Goal: Task Accomplishment & Management: Use online tool/utility

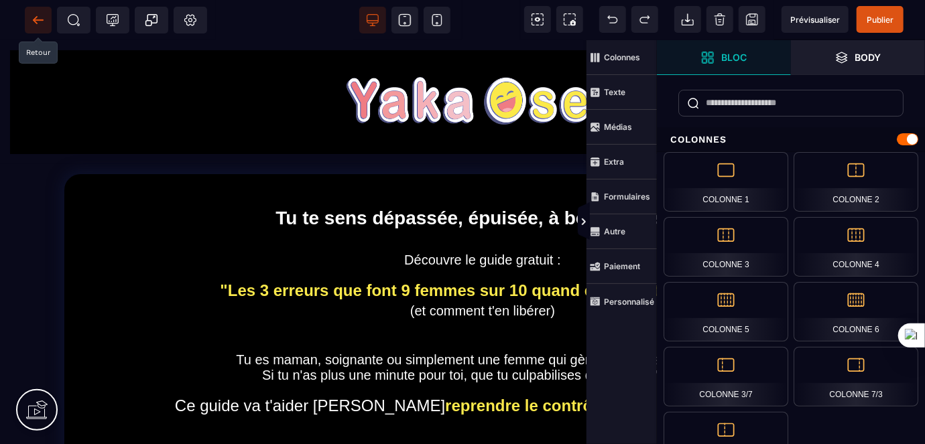
click at [35, 20] on icon at bounding box center [38, 19] width 10 height 1
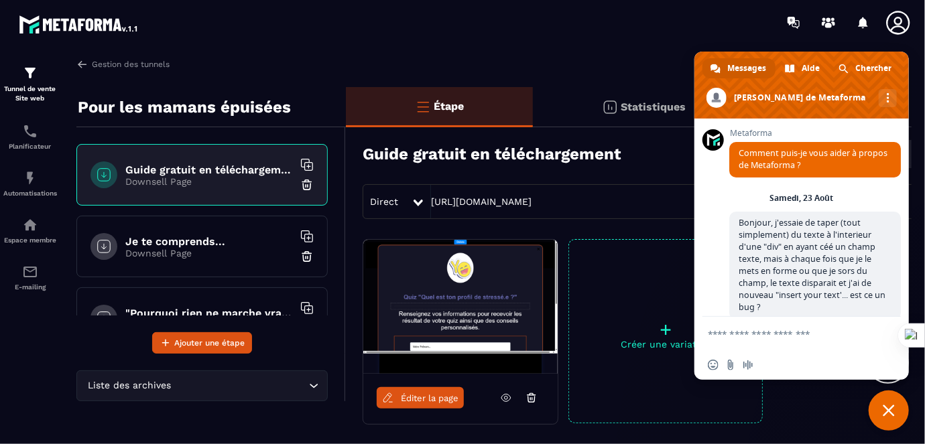
click at [180, 239] on h6 "Je te comprends..." at bounding box center [209, 241] width 168 height 13
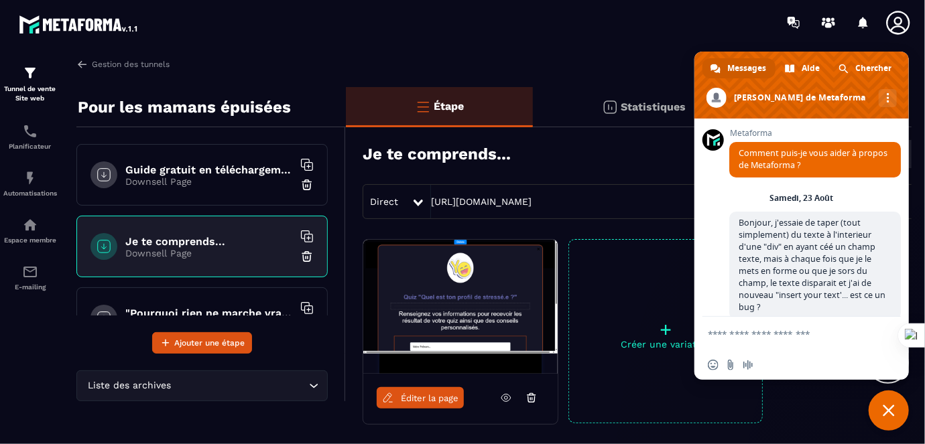
click at [300, 257] on img at bounding box center [306, 256] width 13 height 13
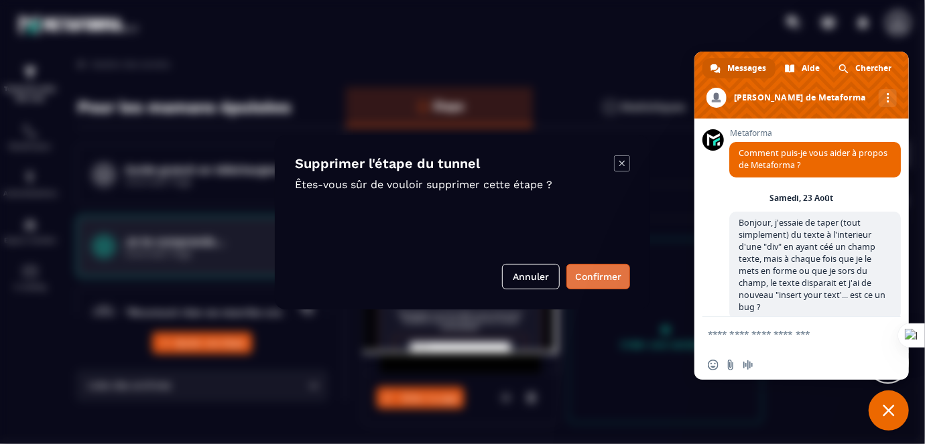
click at [591, 273] on button "Confirmer" at bounding box center [599, 276] width 64 height 25
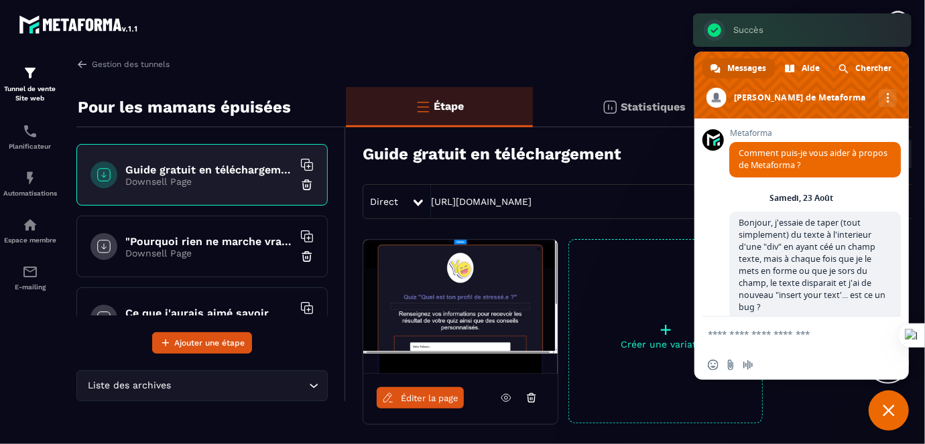
click at [226, 245] on h6 ""Pourquoi rien ne marche vraiment"" at bounding box center [209, 241] width 168 height 13
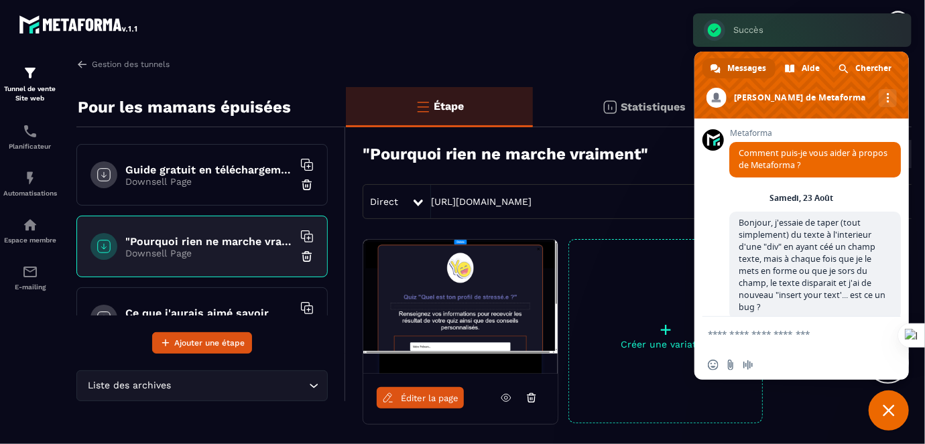
click at [300, 256] on img at bounding box center [306, 256] width 13 height 13
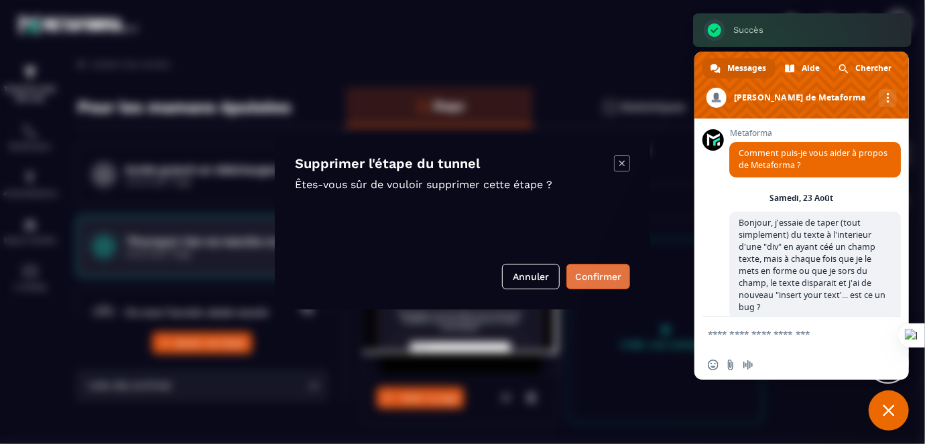
click at [602, 278] on button "Confirmer" at bounding box center [599, 276] width 64 height 25
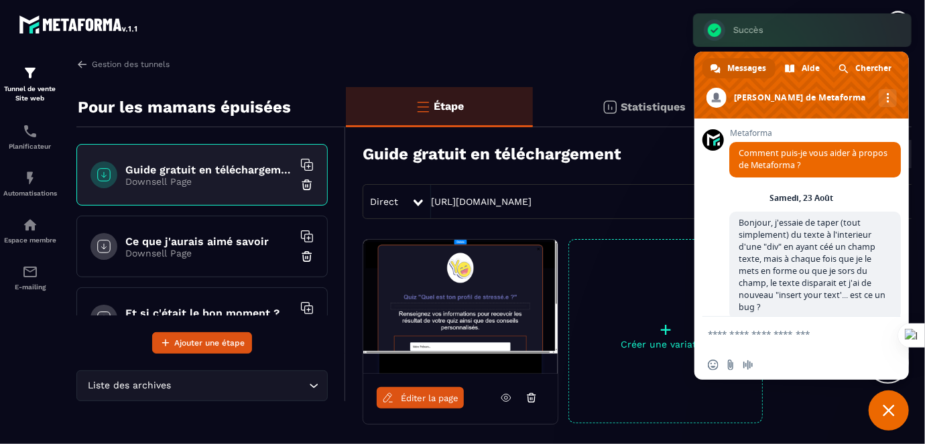
click at [250, 252] on p "Downsell Page" at bounding box center [209, 253] width 168 height 11
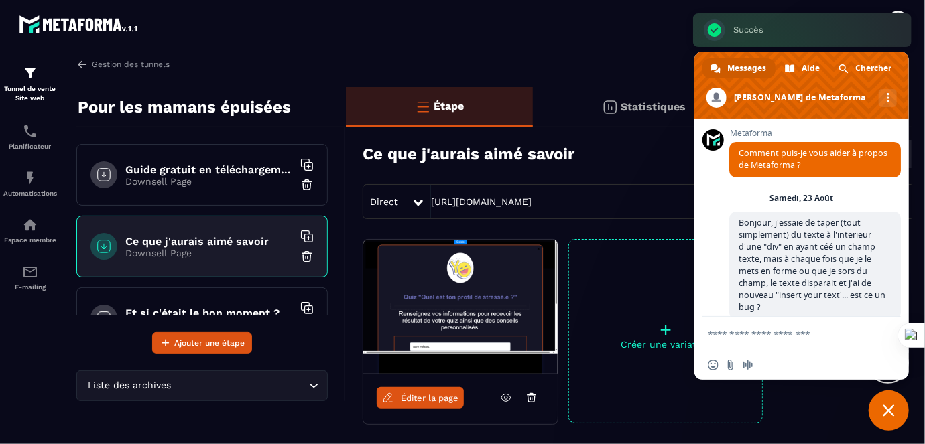
click at [300, 257] on img at bounding box center [306, 256] width 13 height 13
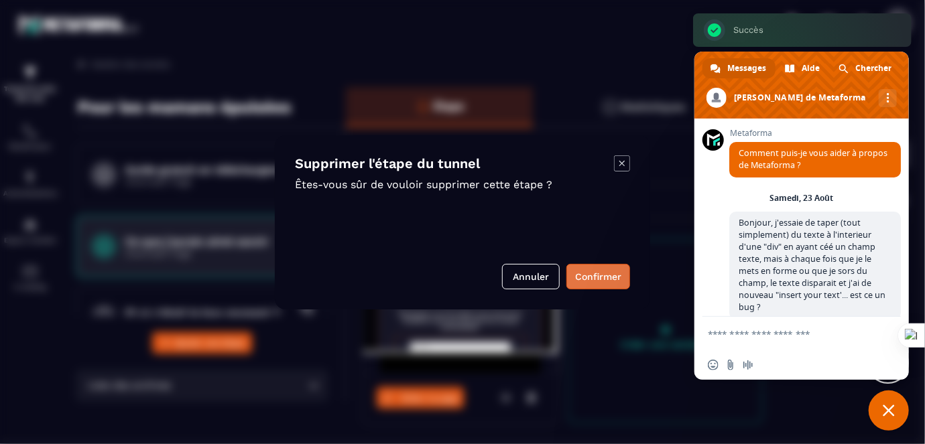
click at [587, 276] on button "Confirmer" at bounding box center [599, 276] width 64 height 25
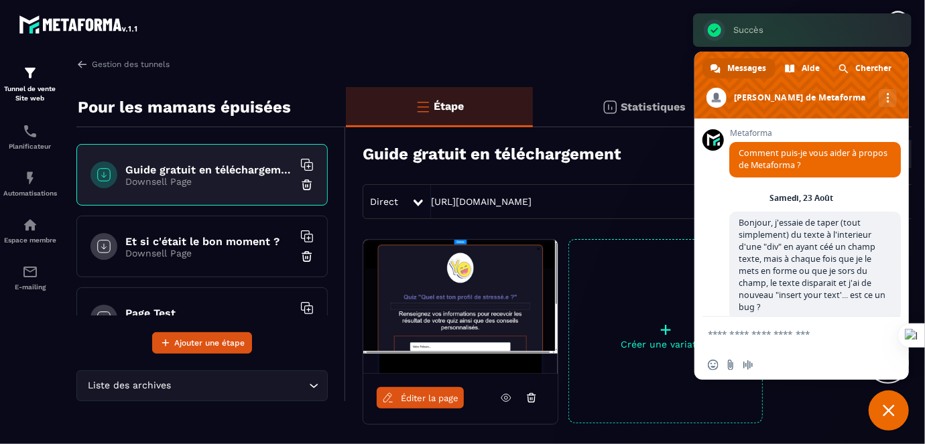
click at [205, 248] on p "Downsell Page" at bounding box center [209, 253] width 168 height 11
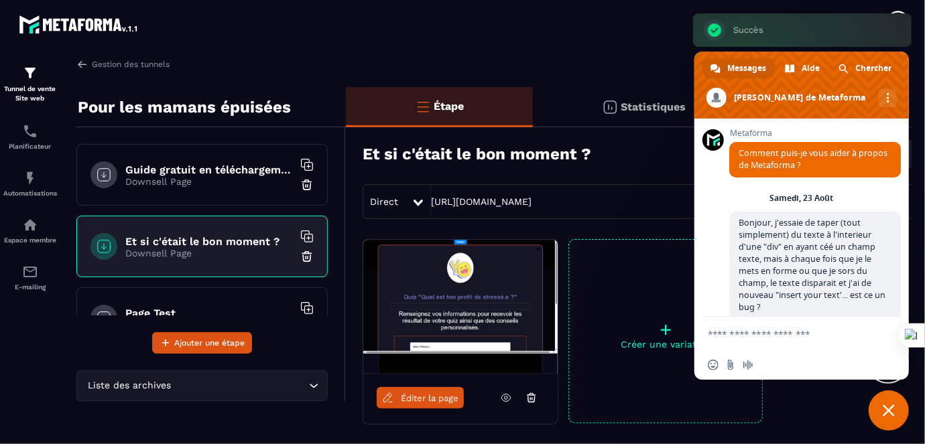
click at [300, 255] on img at bounding box center [306, 256] width 13 height 13
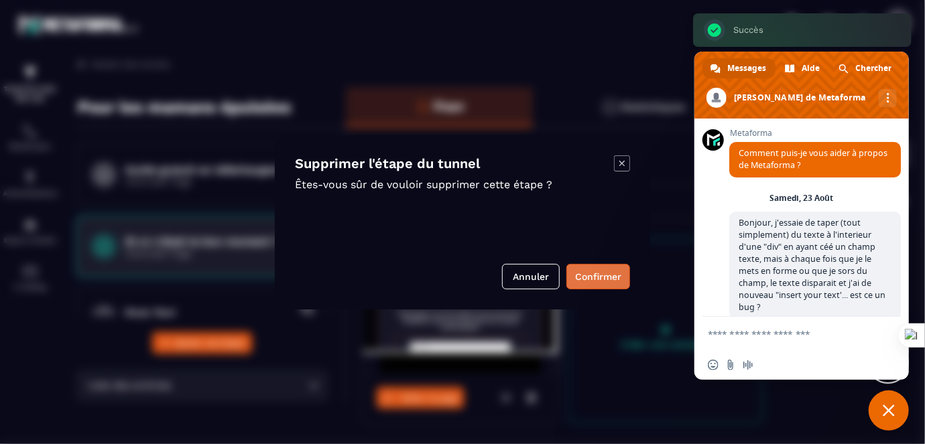
click at [601, 269] on button "Confirmer" at bounding box center [599, 276] width 64 height 25
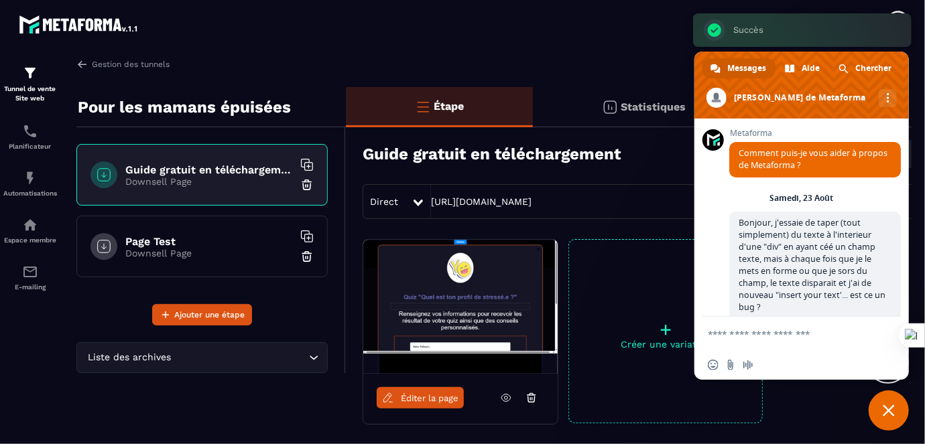
click at [264, 250] on p "Downsell Page" at bounding box center [209, 253] width 168 height 11
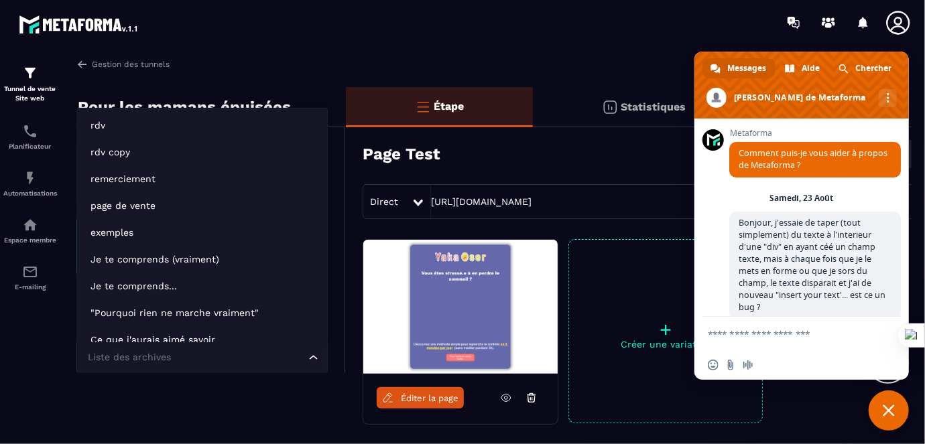
click at [268, 354] on input "Search for option" at bounding box center [195, 358] width 221 height 15
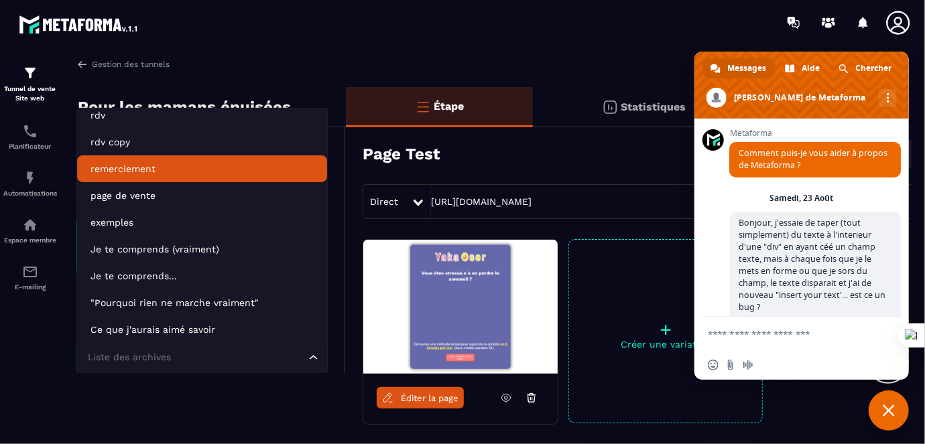
click at [141, 164] on p "remerciement" at bounding box center [202, 168] width 223 height 13
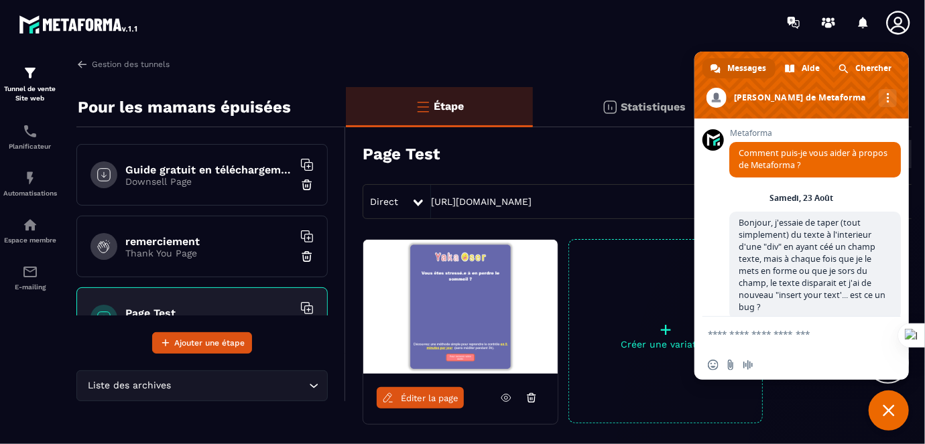
click at [204, 242] on h6 "remerciement" at bounding box center [209, 241] width 168 height 13
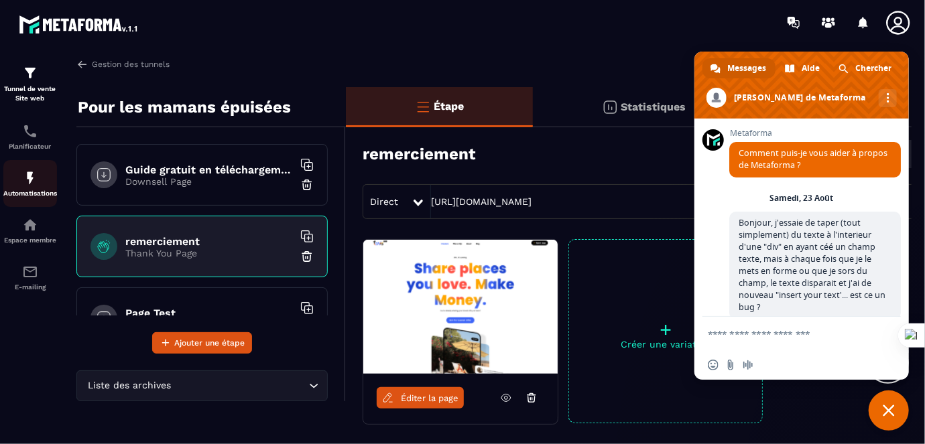
click at [24, 176] on img at bounding box center [30, 178] width 16 height 16
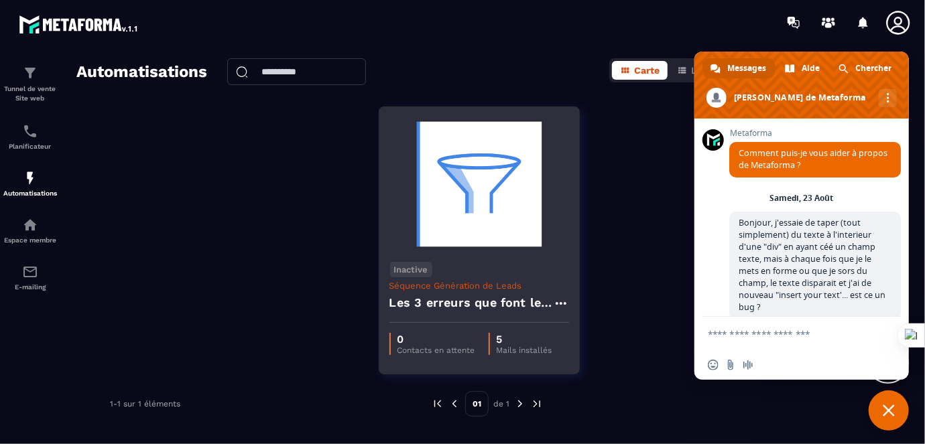
click at [459, 281] on p "Séquence Génération de Leads" at bounding box center [480, 286] width 180 height 10
click at [479, 284] on p "Séquence Génération de Leads" at bounding box center [480, 286] width 180 height 10
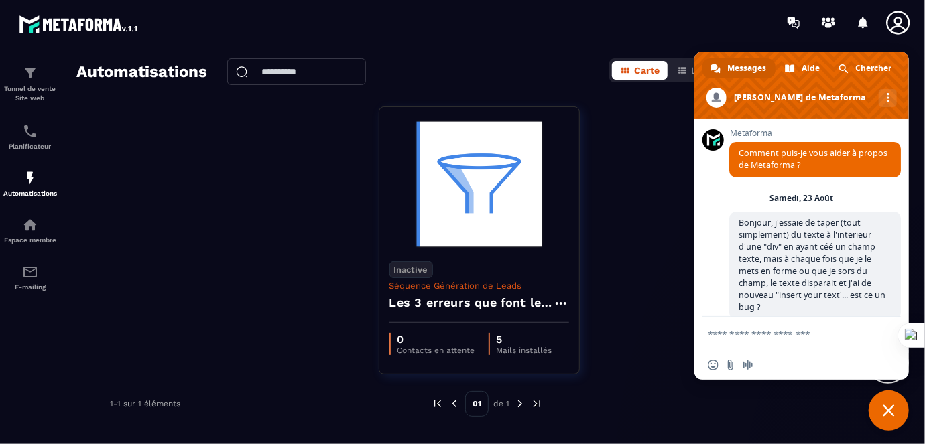
click at [534, 405] on img at bounding box center [537, 404] width 12 height 12
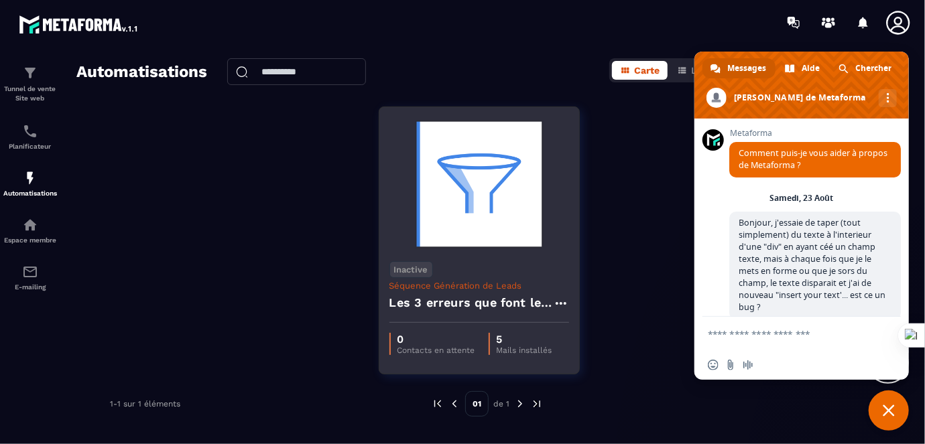
click at [432, 290] on p "Séquence Génération de Leads" at bounding box center [480, 286] width 180 height 10
click at [457, 284] on p "Séquence Génération de Leads" at bounding box center [480, 286] width 180 height 10
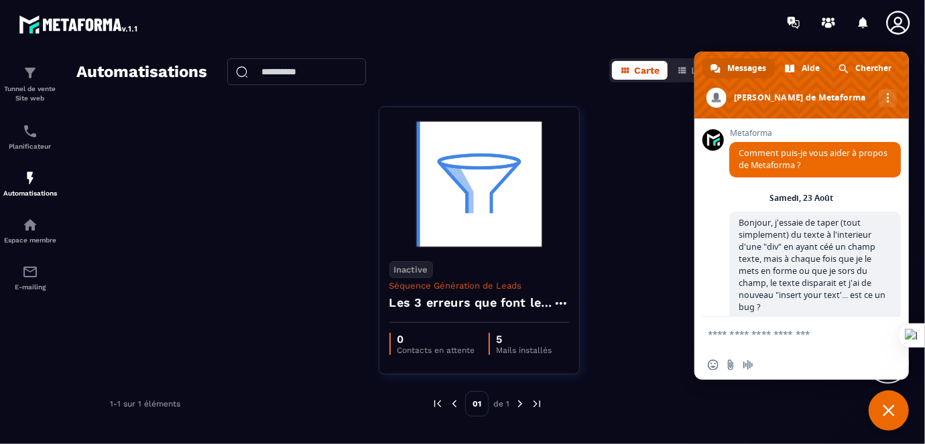
click at [612, 191] on div "Inactive Séquence Génération de Leads Les 3 erreurs que font les personnes stre…" at bounding box center [487, 249] width 822 height 285
drag, startPoint x: 885, startPoint y: 416, endPoint x: 881, endPoint y: 401, distance: 15.3
click at [885, 413] on span "Fermer le chat" at bounding box center [889, 411] width 12 height 12
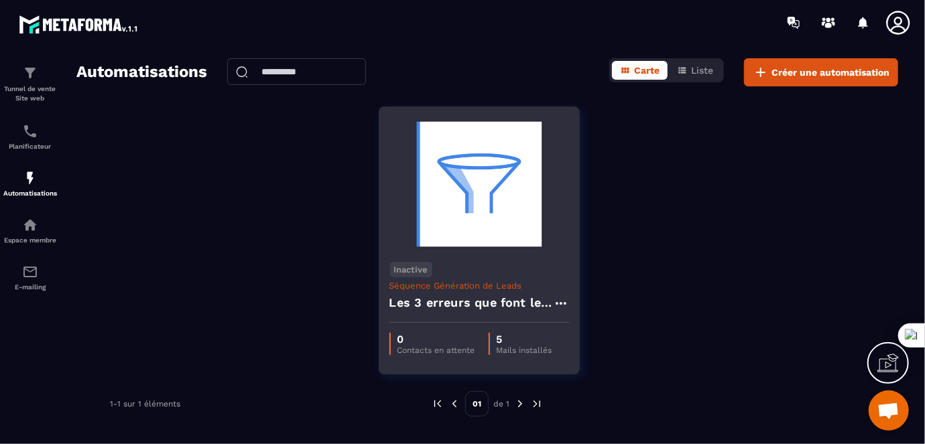
click at [462, 314] on div "Les 3 erreurs que font les personnes stressées"" at bounding box center [480, 307] width 180 height 32
click at [463, 304] on h4 "Les 3 erreurs que font les personnes stressées"" at bounding box center [472, 303] width 164 height 19
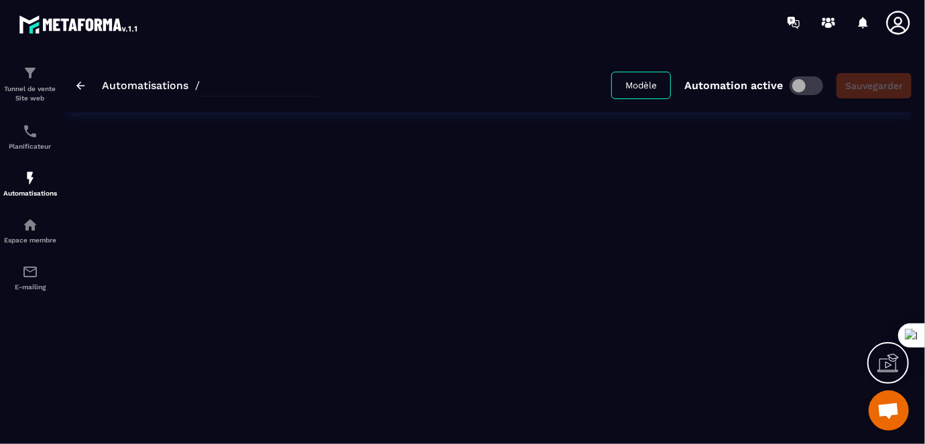
type input "**********"
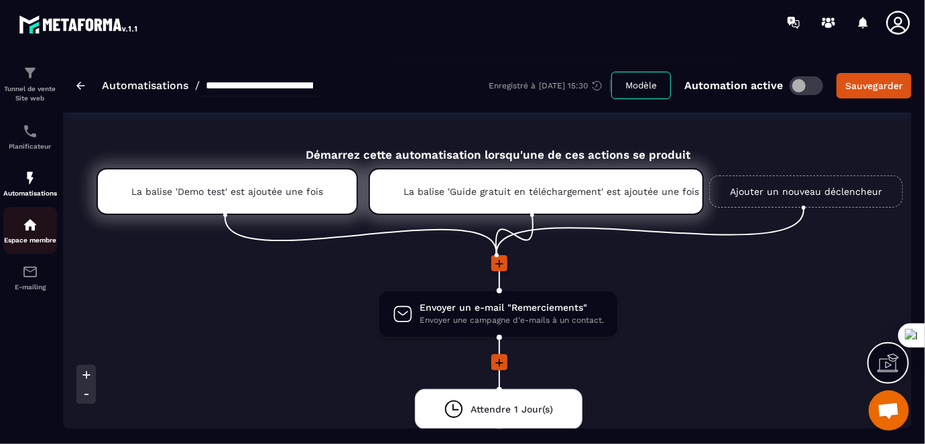
click at [27, 229] on img at bounding box center [30, 225] width 16 height 16
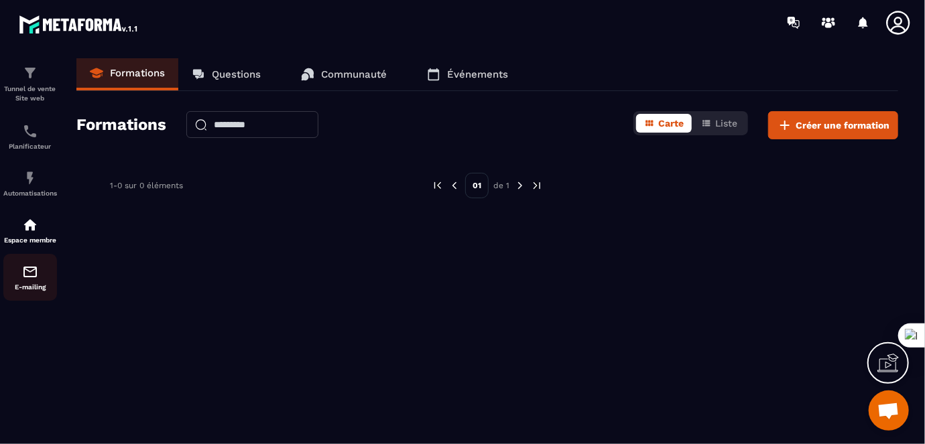
click at [32, 270] on img at bounding box center [30, 272] width 16 height 16
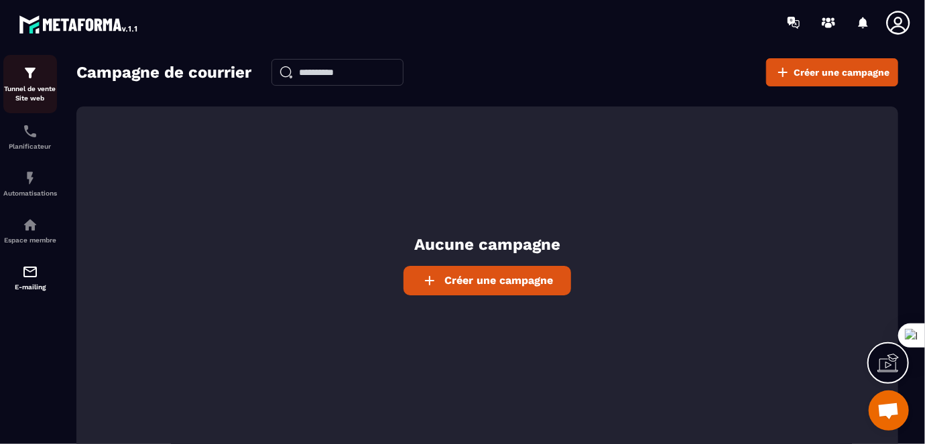
click at [32, 82] on div "Tunnel de vente Site web" at bounding box center [30, 84] width 54 height 38
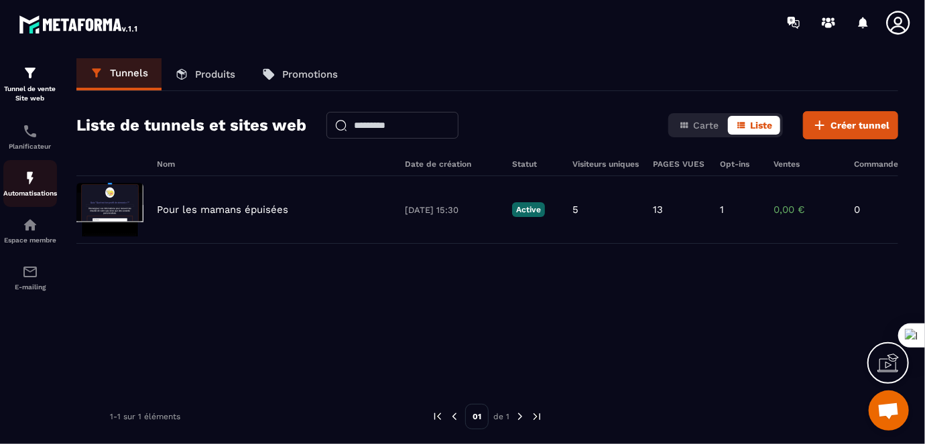
click at [38, 176] on img at bounding box center [30, 178] width 16 height 16
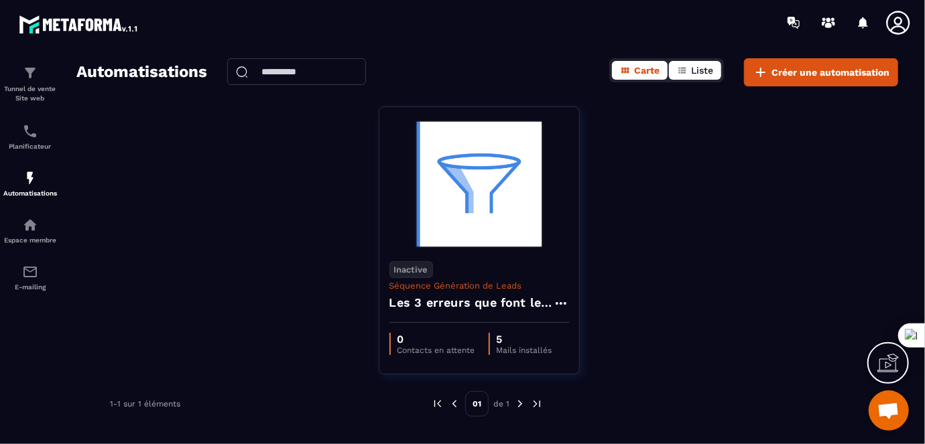
click at [690, 70] on button "Liste" at bounding box center [695, 70] width 52 height 19
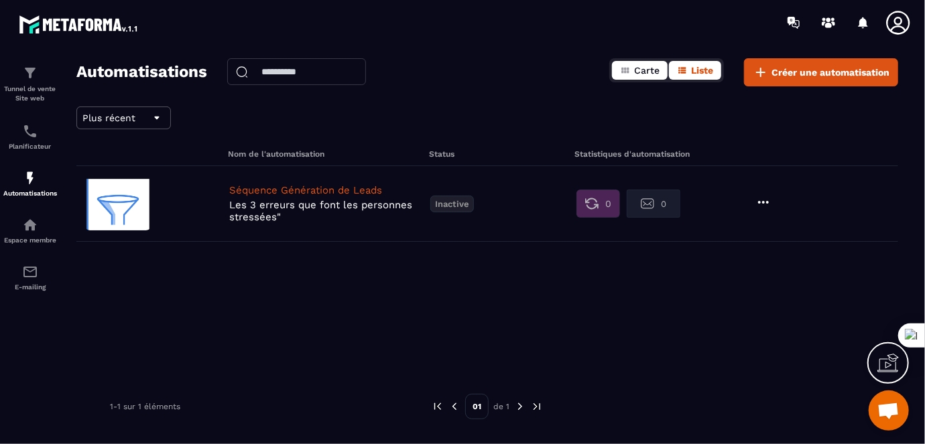
click at [634, 74] on button "Carte" at bounding box center [640, 70] width 56 height 19
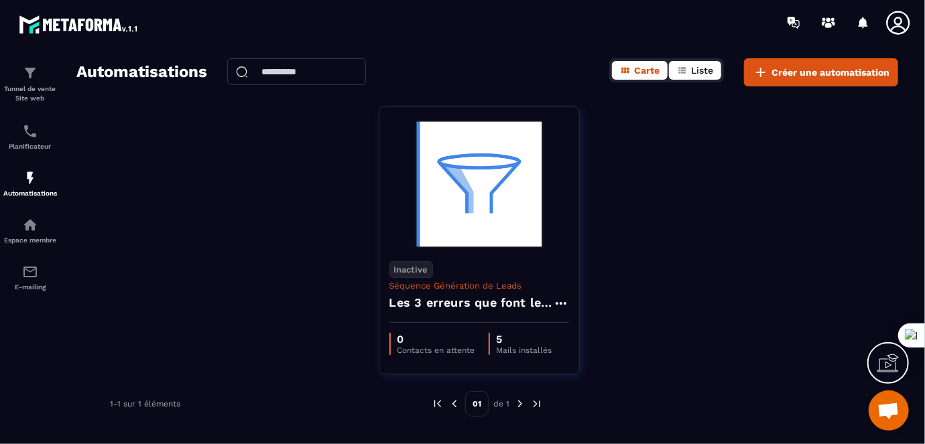
click at [689, 69] on button "Liste" at bounding box center [695, 70] width 52 height 19
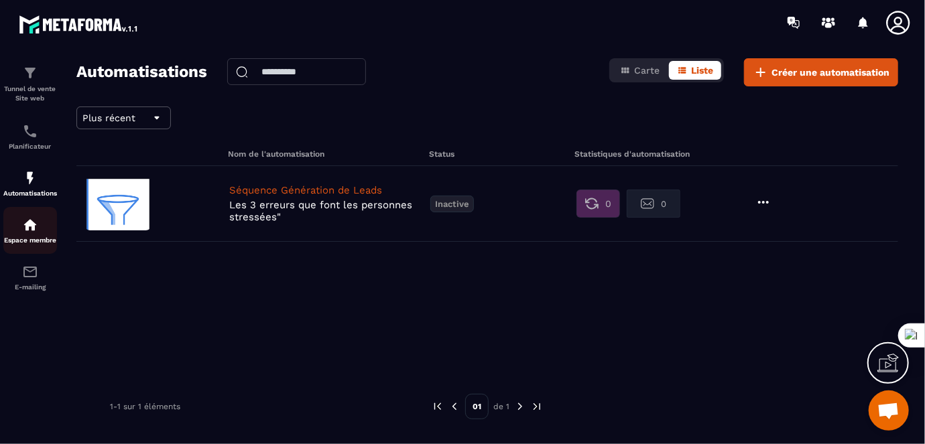
click at [38, 227] on img at bounding box center [30, 225] width 16 height 16
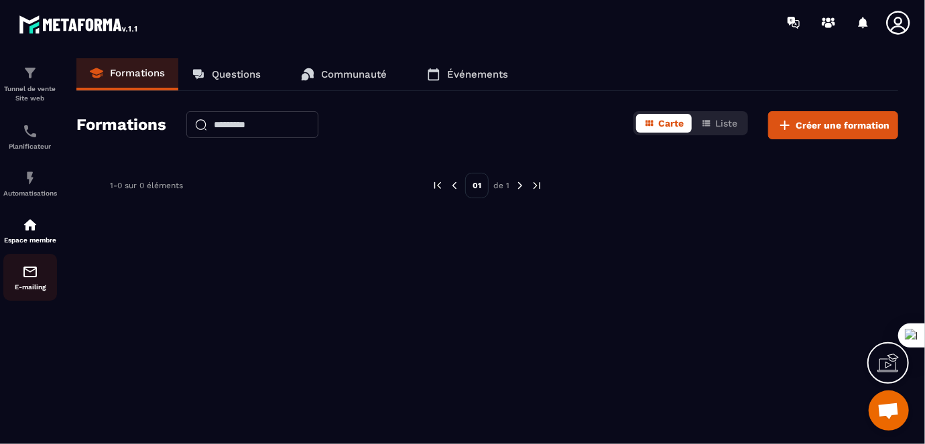
click at [38, 280] on div "E-mailing" at bounding box center [30, 277] width 54 height 27
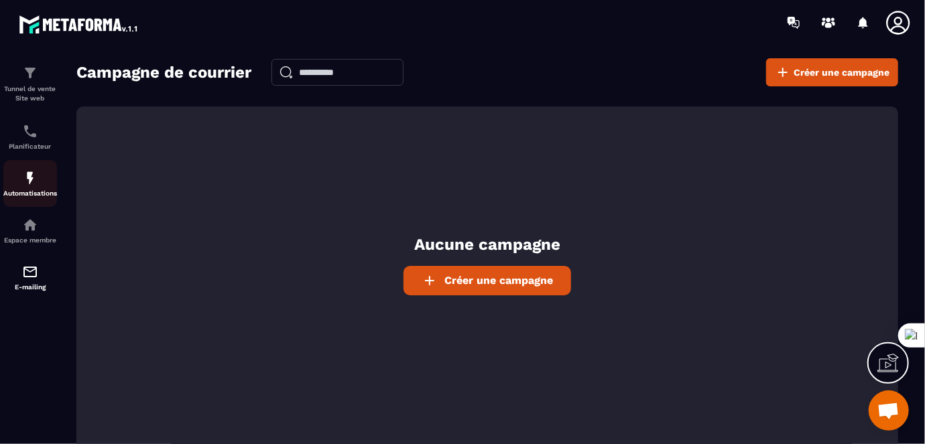
click at [35, 183] on img at bounding box center [30, 178] width 16 height 16
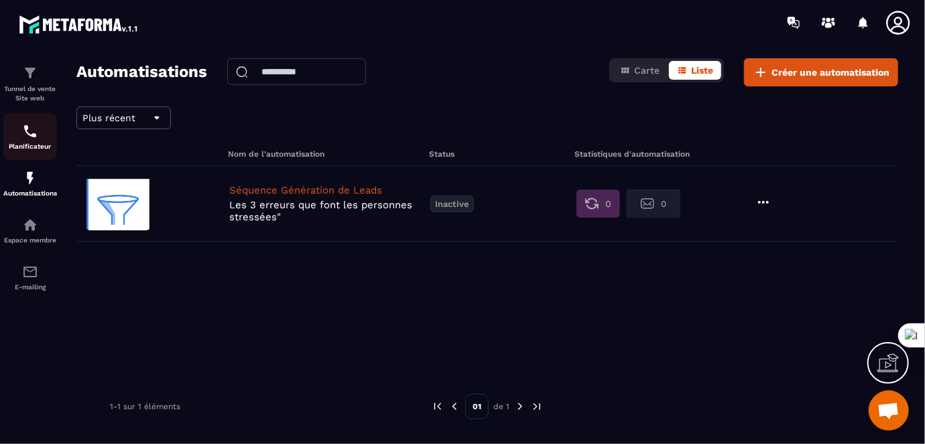
click at [42, 139] on div "Planificateur" at bounding box center [30, 136] width 54 height 27
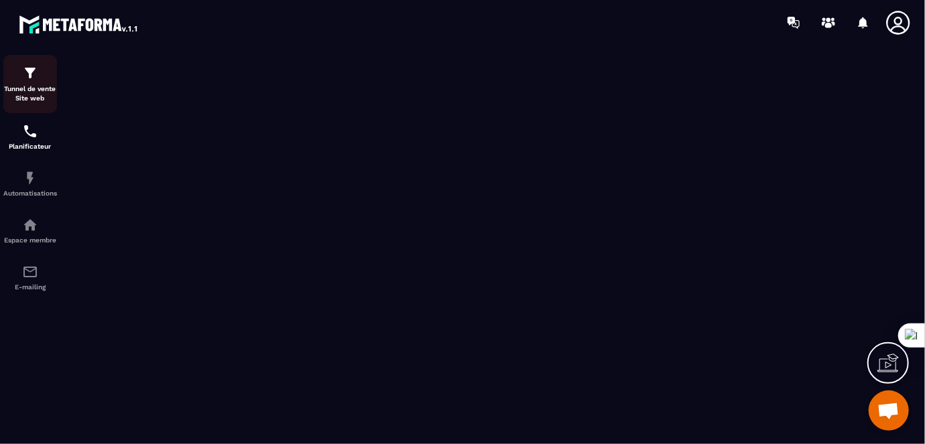
click at [25, 95] on p "Tunnel de vente Site web" at bounding box center [30, 93] width 54 height 19
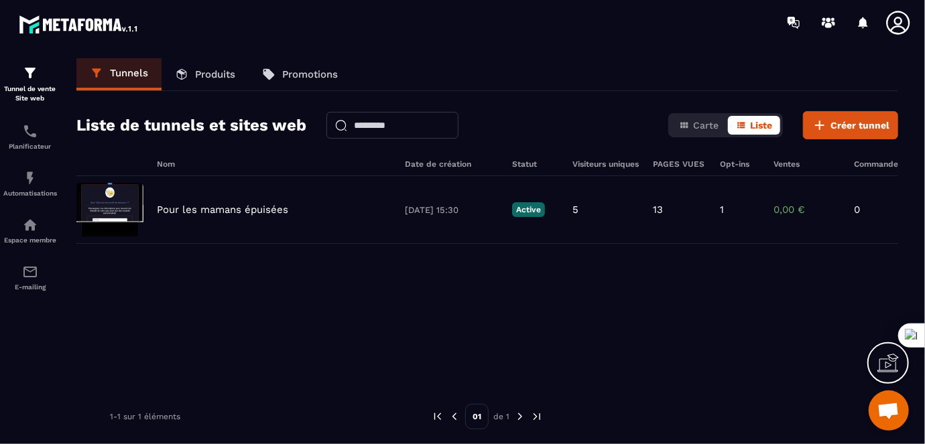
click at [219, 74] on p "Produits" at bounding box center [215, 74] width 40 height 12
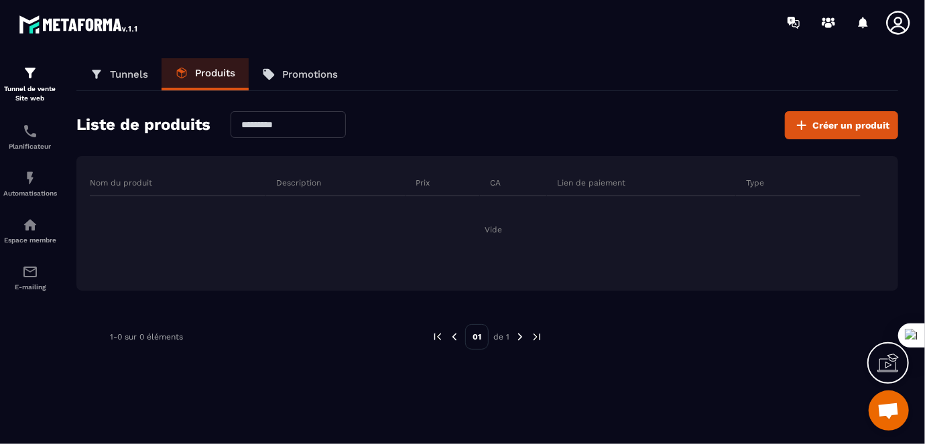
click at [312, 72] on p "Promotions" at bounding box center [310, 74] width 56 height 12
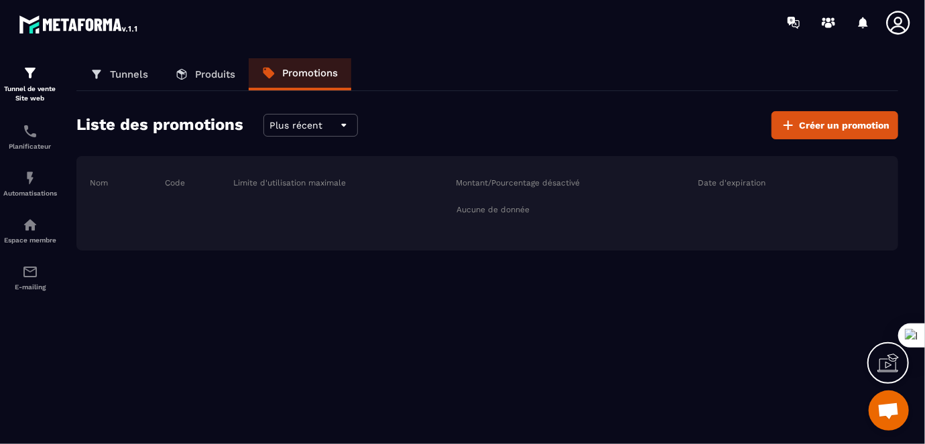
click at [182, 74] on icon at bounding box center [182, 74] width 10 height 11
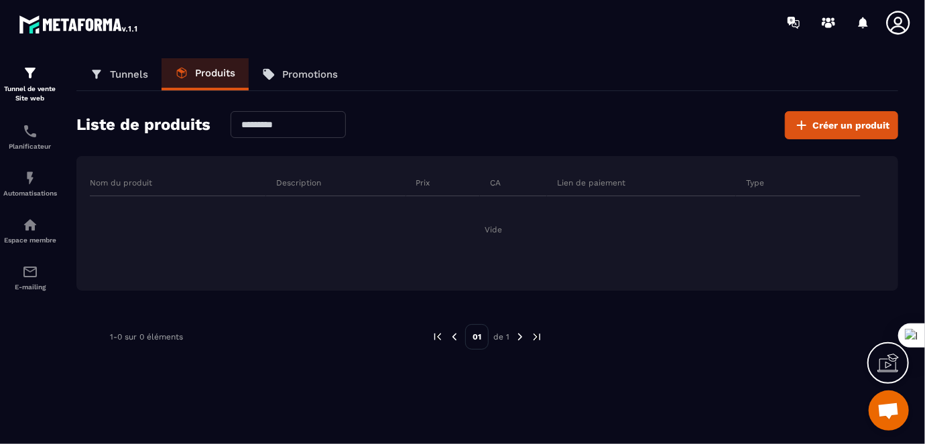
click at [125, 77] on p "Tunnels" at bounding box center [129, 74] width 38 height 12
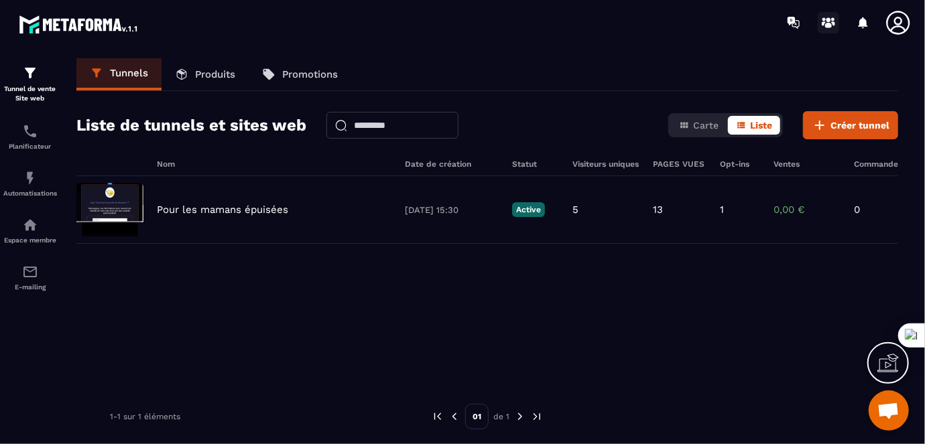
click at [830, 18] on circle at bounding box center [829, 19] width 5 height 5
click at [27, 181] on img at bounding box center [30, 178] width 16 height 16
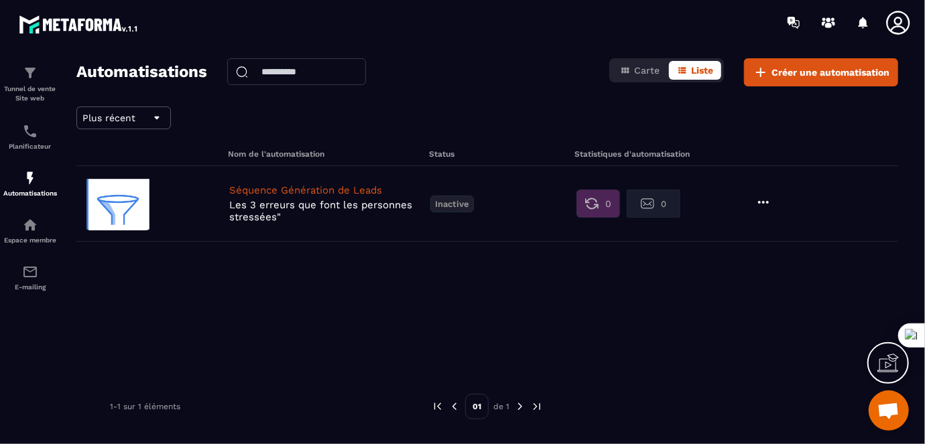
click at [243, 192] on p "Séquence Génération de Leads" at bounding box center [326, 190] width 194 height 12
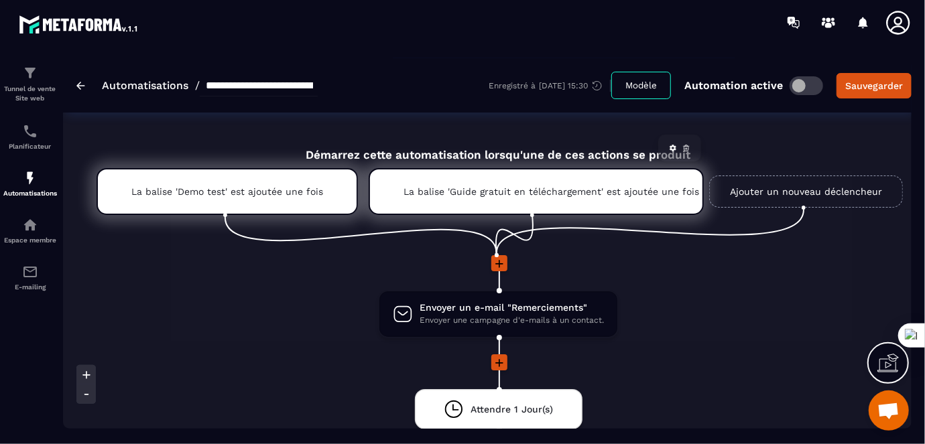
click at [400, 184] on div "La balise 'Guide gratuit en téléchargement' est ajoutée une fois" at bounding box center [536, 191] width 335 height 47
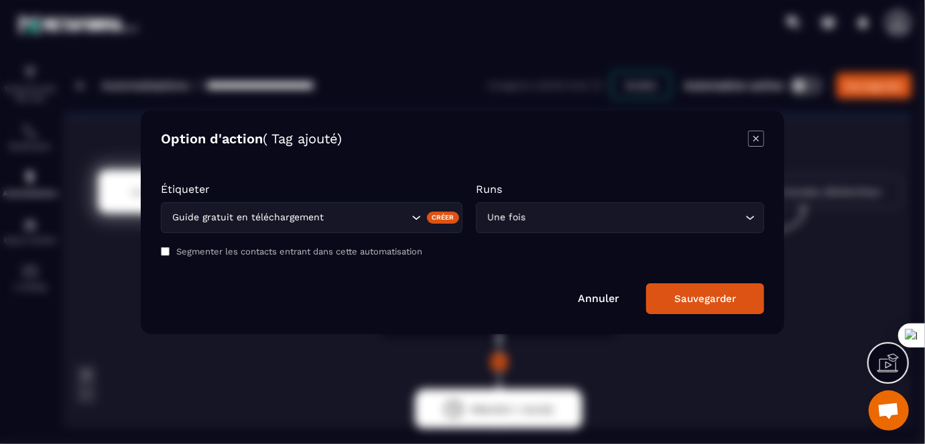
click at [414, 219] on icon "Search for option" at bounding box center [416, 217] width 13 height 13
click at [300, 310] on div "Annuler Sauvegarder" at bounding box center [462, 299] width 603 height 31
click at [596, 302] on link "Annuler" at bounding box center [599, 298] width 42 height 13
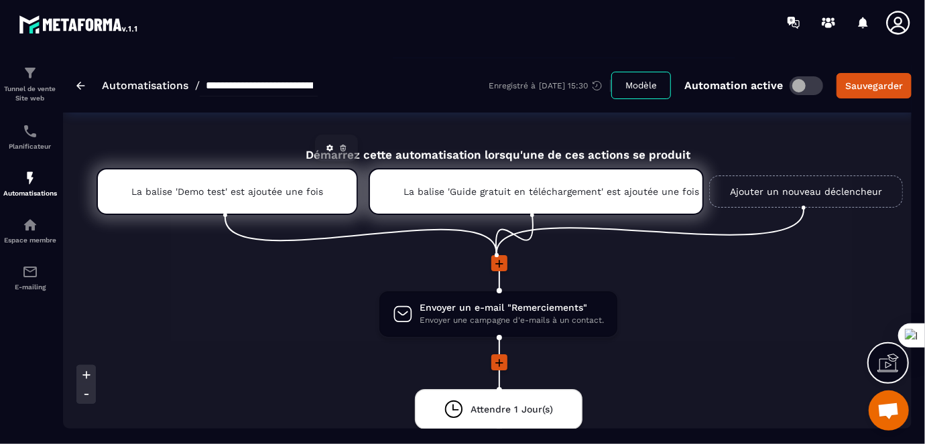
click at [234, 192] on p "La balise 'Demo test' est ajoutée une fois" at bounding box center [227, 191] width 192 height 11
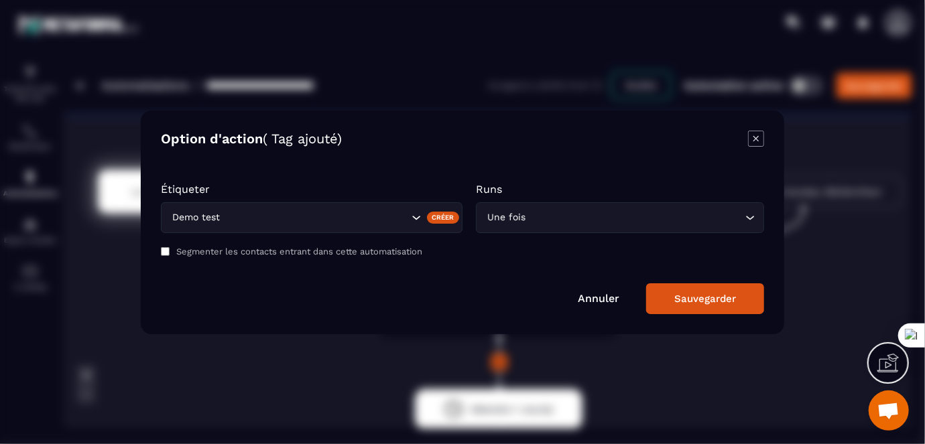
click at [355, 229] on div "Demo test" at bounding box center [312, 217] width 302 height 31
click at [369, 302] on div "Annuler Sauvegarder" at bounding box center [462, 299] width 603 height 31
drag, startPoint x: 756, startPoint y: 139, endPoint x: 440, endPoint y: 128, distance: 316.0
click at [756, 139] on icon "Modal window" at bounding box center [756, 137] width 5 height 5
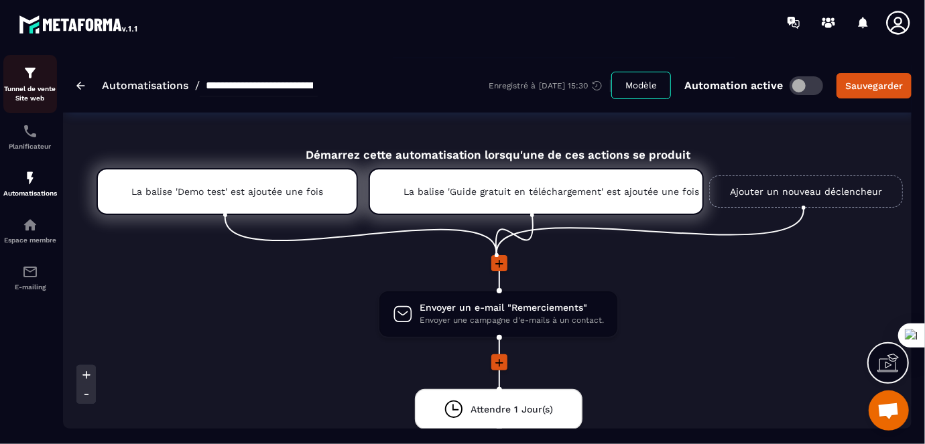
click at [26, 80] on img at bounding box center [30, 73] width 16 height 16
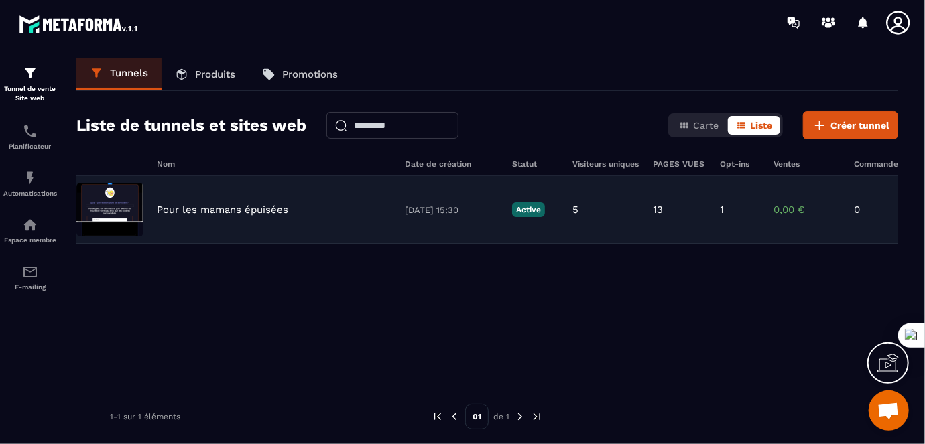
click at [227, 211] on p "Pour les mamans épuisées" at bounding box center [222, 210] width 131 height 12
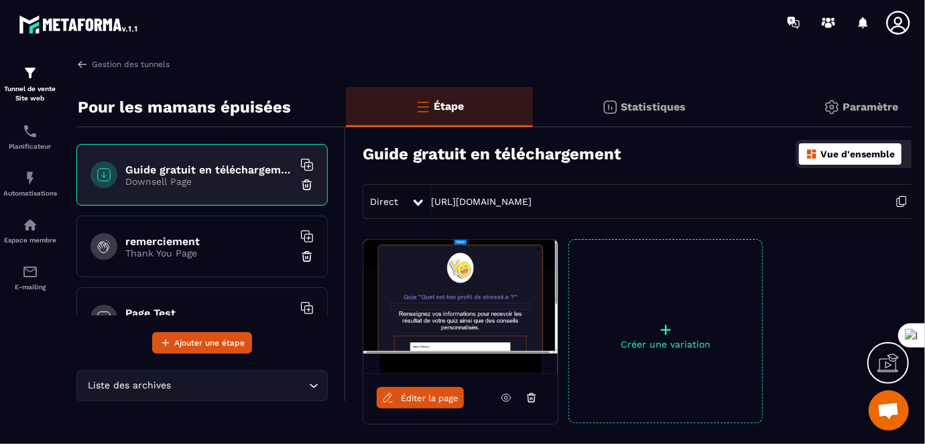
click at [471, 105] on div "Étape" at bounding box center [439, 107] width 187 height 40
click at [449, 110] on p "Étape" at bounding box center [449, 106] width 30 height 13
click at [422, 395] on span "Éditer la page" at bounding box center [430, 399] width 58 height 10
